Goal: Task Accomplishment & Management: Use online tool/utility

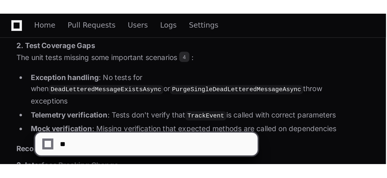
scroll to position [642, 0]
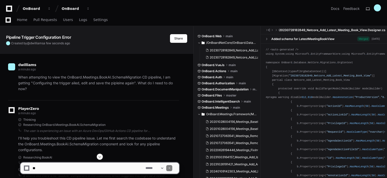
scroll to position [225, 0]
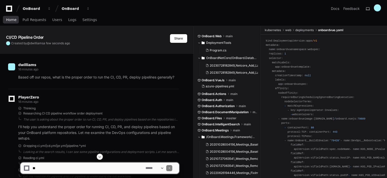
click at [13, 19] on span "Home" at bounding box center [11, 19] width 10 height 3
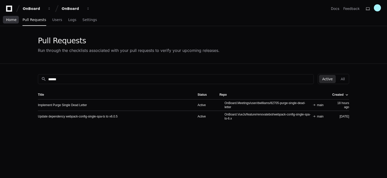
click at [11, 18] on span "Home" at bounding box center [11, 19] width 10 height 3
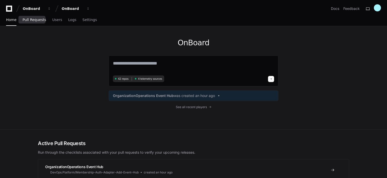
click at [33, 19] on span "Pull Requests" at bounding box center [35, 19] width 24 height 3
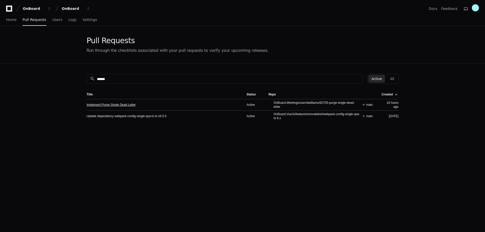
click at [115, 105] on link "Implement Purge Single Dead Letter" at bounding box center [110, 105] width 49 height 4
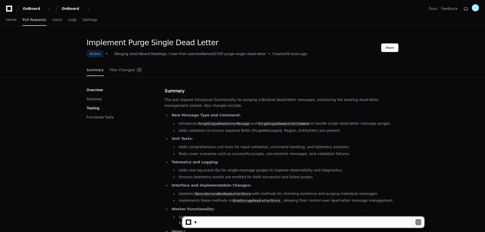
click at [213, 178] on textarea at bounding box center [304, 222] width 222 height 11
drag, startPoint x: 212, startPoint y: 225, endPoint x: 214, endPoint y: 225, distance: 2.6
click at [213, 178] on textarea at bounding box center [304, 222] width 222 height 11
type textarea "*"
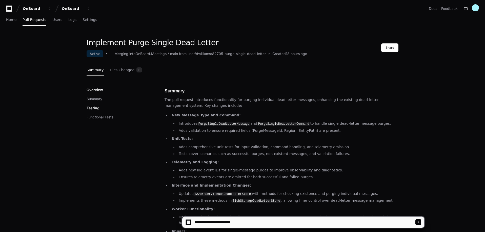
type textarea "**********"
